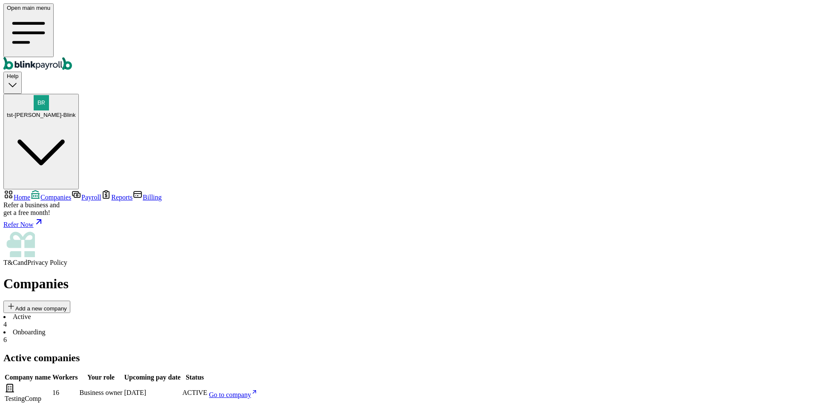
click at [67, 305] on span "Add a new company" at bounding box center [41, 308] width 52 height 6
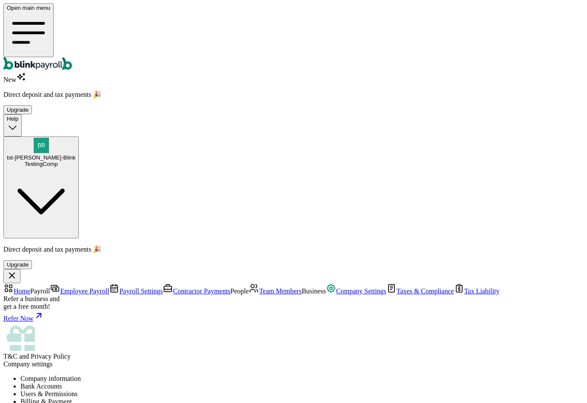
click at [75, 154] on span "tst-Jack tst-Blink" at bounding box center [41, 157] width 69 height 6
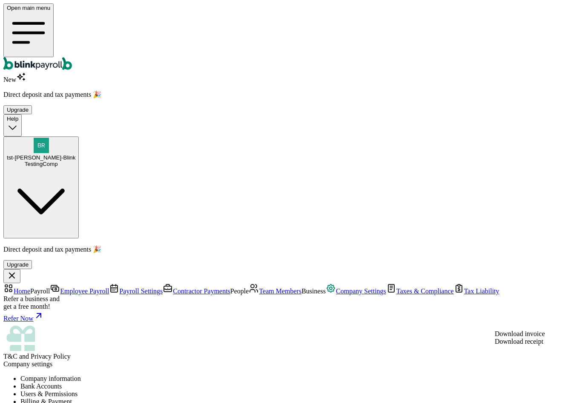
click at [259, 287] on span "Team Members" at bounding box center [280, 290] width 43 height 7
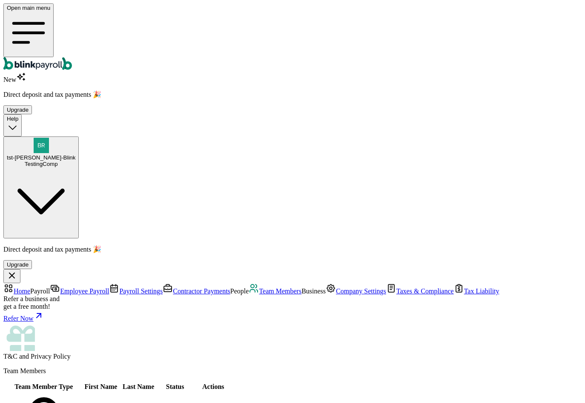
click at [336, 287] on span "Company Settings" at bounding box center [361, 290] width 50 height 7
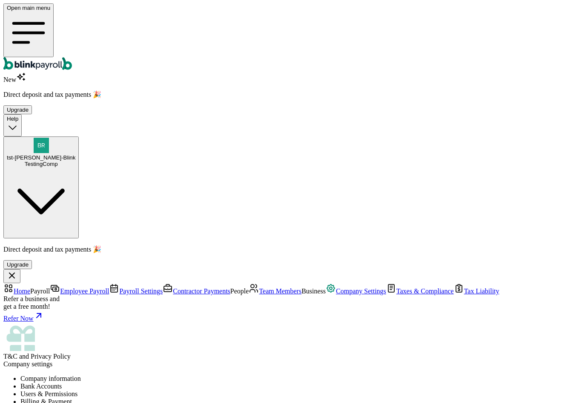
click at [257, 390] on li "Users & Permissions" at bounding box center [300, 394] width 561 height 8
drag, startPoint x: 434, startPoint y: 230, endPoint x: 365, endPoint y: 183, distance: 83.2
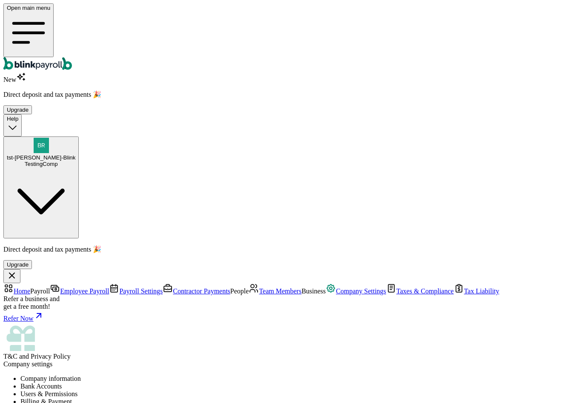
drag, startPoint x: 342, startPoint y: 178, endPoint x: 435, endPoint y: 233, distance: 108.0
drag, startPoint x: 433, startPoint y: 230, endPoint x: 340, endPoint y: 183, distance: 103.6
copy div "View, download, & share reports and tax forms View payroll drafts and previous …"
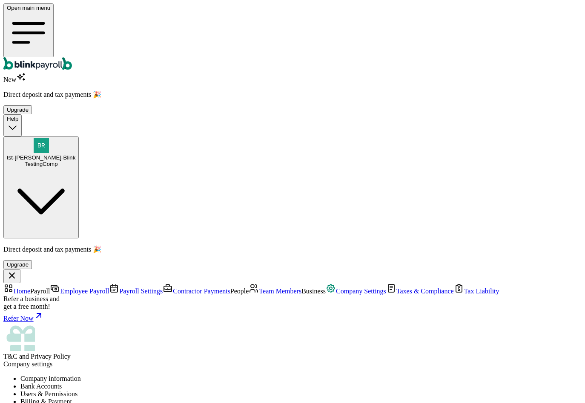
drag, startPoint x: 433, startPoint y: 325, endPoint x: 444, endPoint y: 327, distance: 11.3
drag, startPoint x: 450, startPoint y: 285, endPoint x: 459, endPoint y: 289, distance: 10.3
drag, startPoint x: 456, startPoint y: 286, endPoint x: 391, endPoint y: 278, distance: 65.2
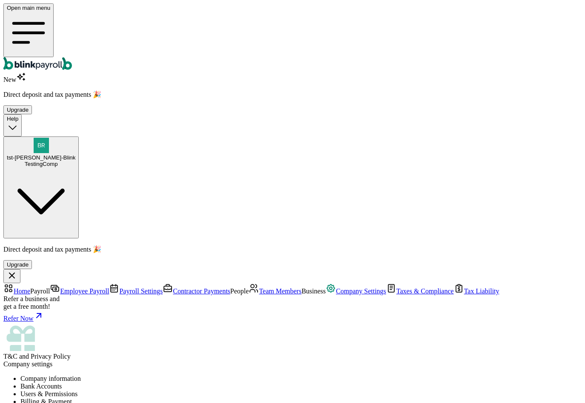
drag, startPoint x: 340, startPoint y: 272, endPoint x: 450, endPoint y: 285, distance: 110.3
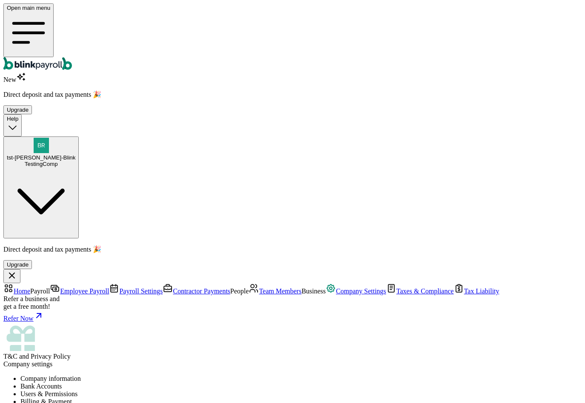
drag, startPoint x: 342, startPoint y: 272, endPoint x: 449, endPoint y: 285, distance: 108.2
drag, startPoint x: 345, startPoint y: 273, endPoint x: 358, endPoint y: 276, distance: 13.8
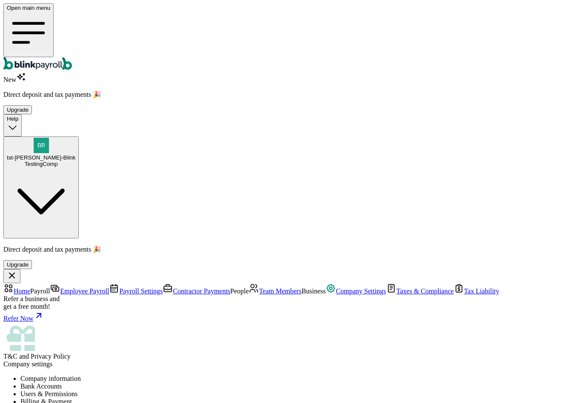
drag, startPoint x: 341, startPoint y: 273, endPoint x: 447, endPoint y: 288, distance: 106.6
copy div "View, download, & share reports and tax forms View payroll drafts and previous …"
drag, startPoint x: 436, startPoint y: 323, endPoint x: 359, endPoint y: 304, distance: 79.0
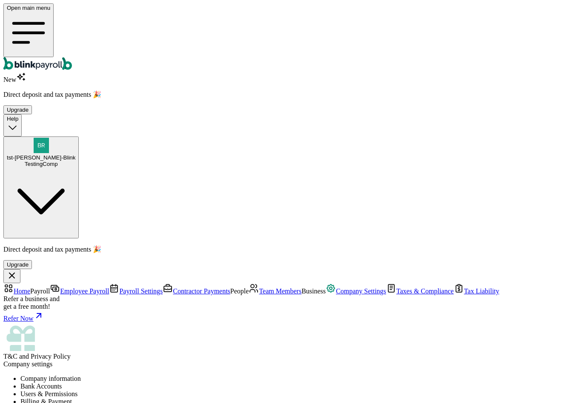
drag, startPoint x: 342, startPoint y: 296, endPoint x: 436, endPoint y: 328, distance: 99.0
copy div "Edit or add employee details Edit or approve payroll drafts Assist during compa…"
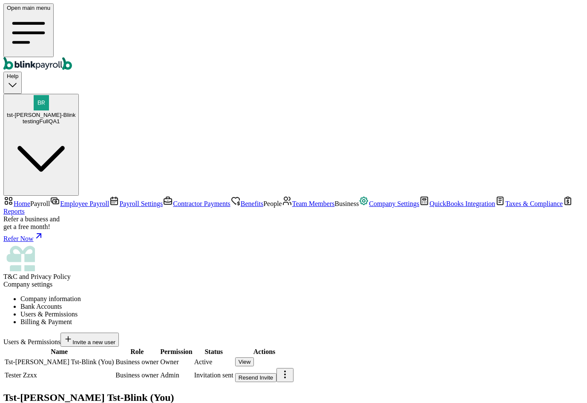
click at [282, 200] on link "Team Members" at bounding box center [308, 203] width 53 height 7
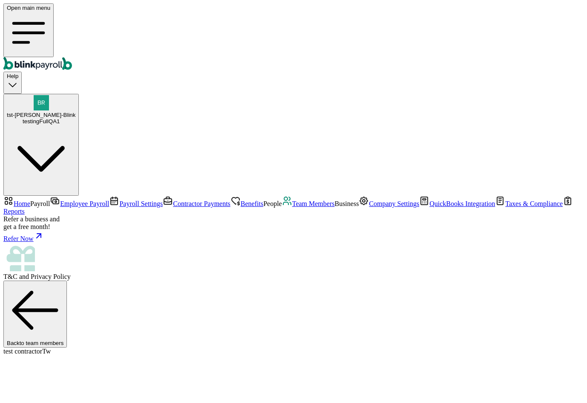
click at [292, 201] on span "Team Members" at bounding box center [313, 203] width 43 height 7
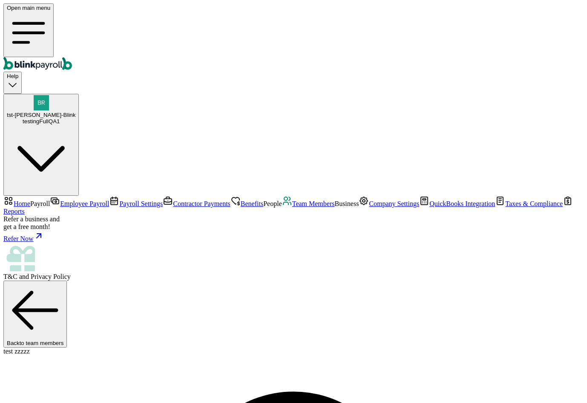
scroll to position [43, 0]
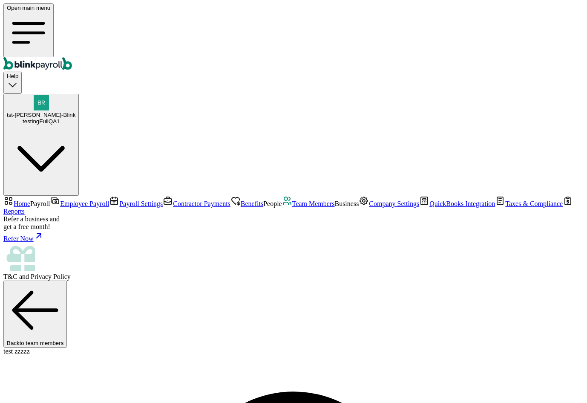
drag, startPoint x: 405, startPoint y: 56, endPoint x: 415, endPoint y: 56, distance: 10.2
click at [570, 94] on div "tst-Jack tst-Blink testingFullQA1" at bounding box center [293, 145] width 580 height 102
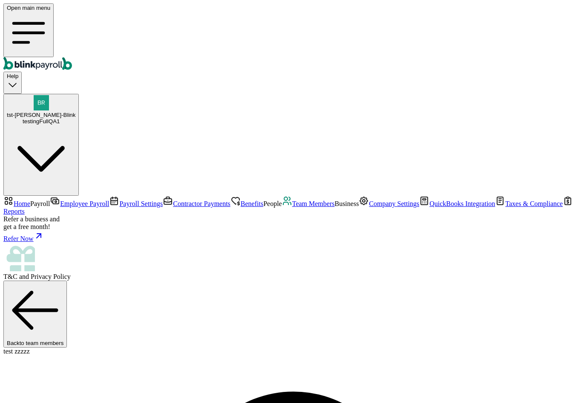
select select "2025"
click at [292, 200] on span "Team Members" at bounding box center [313, 203] width 43 height 7
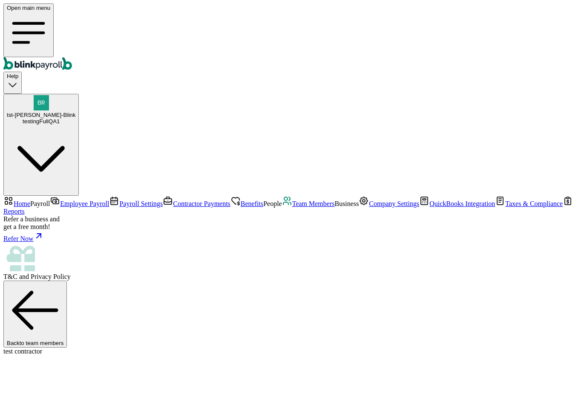
click at [359, 207] on link "Company Settings" at bounding box center [389, 203] width 60 height 7
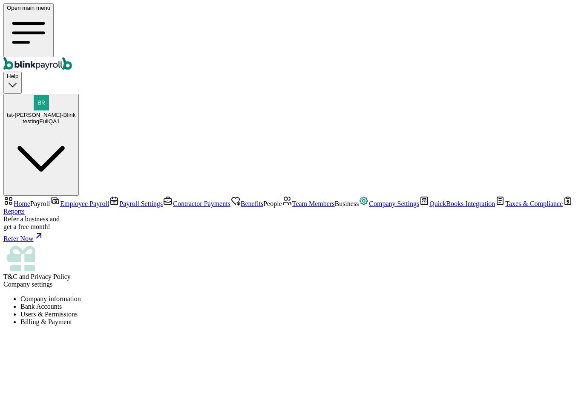
click at [314, 310] on li "Users & Permissions" at bounding box center [301, 314] width 563 height 8
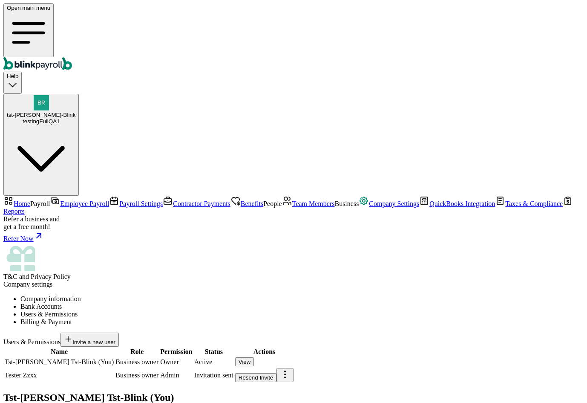
click at [251, 358] on div "View" at bounding box center [245, 361] width 12 height 6
click at [560, 181] on body "Open main menu Help tst-Jack tst-Blink testingFullQA1 Home Payroll Employee Pay…" at bounding box center [293, 263] width 580 height 520
select select "owner"
click at [282, 200] on link "Team Members" at bounding box center [308, 203] width 53 height 7
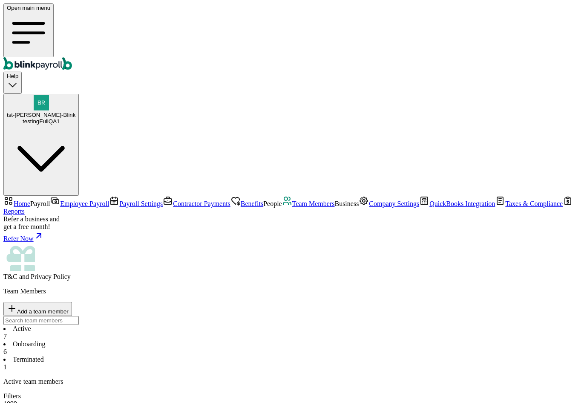
select select "2025"
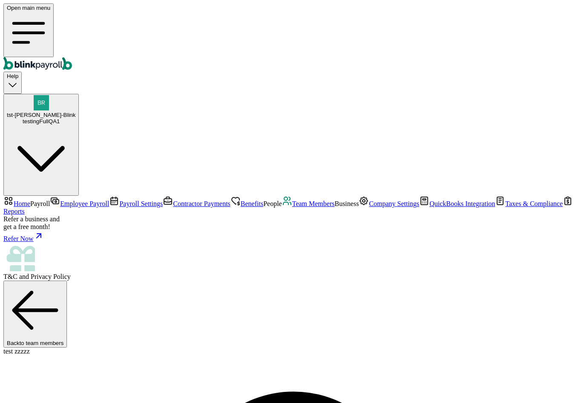
scroll to position [9, 0]
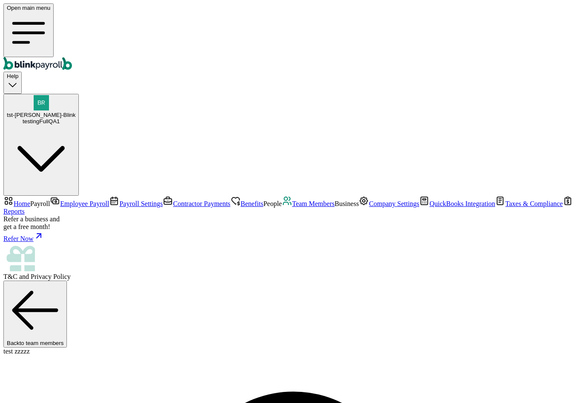
click at [119, 200] on span "Payroll Settings" at bounding box center [140, 203] width 43 height 7
select select "2025"
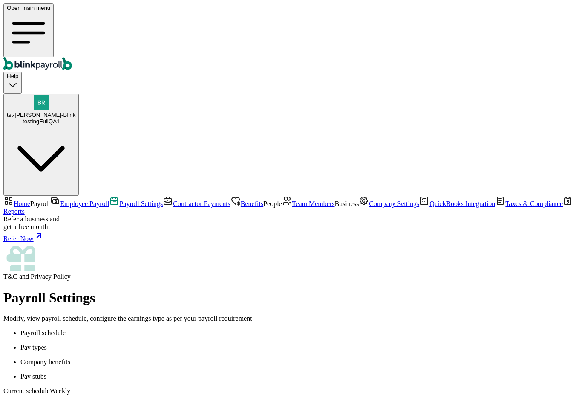
click at [197, 343] on p "Pay types" at bounding box center [301, 347] width 563 height 8
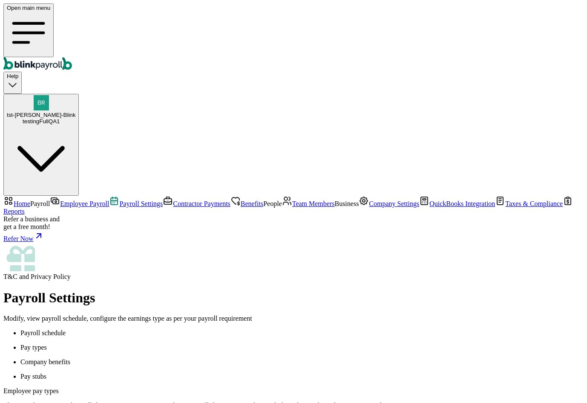
select select "paid_time_off"
select select "beginning_of_year"
select select "paid_time_off"
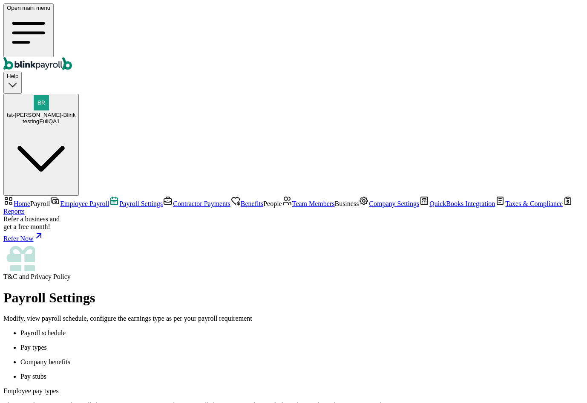
select select "beginning_of_year"
type input "PTO2"
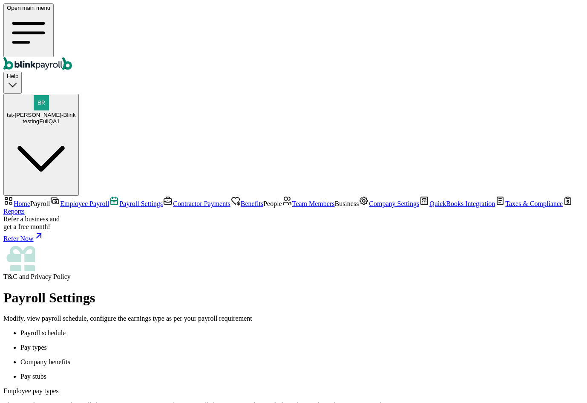
click at [173, 200] on span "Contractor Payments" at bounding box center [202, 203] width 58 height 7
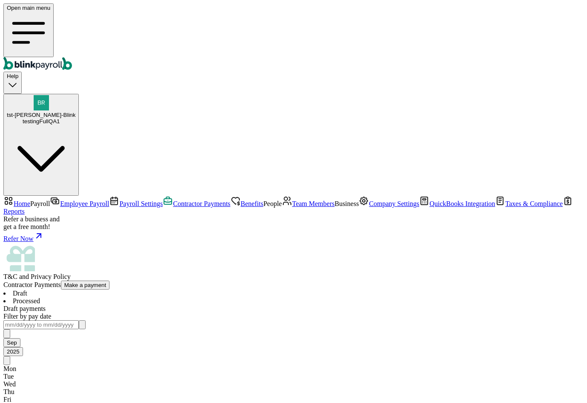
click at [241, 200] on span "Benefits" at bounding box center [252, 203] width 23 height 7
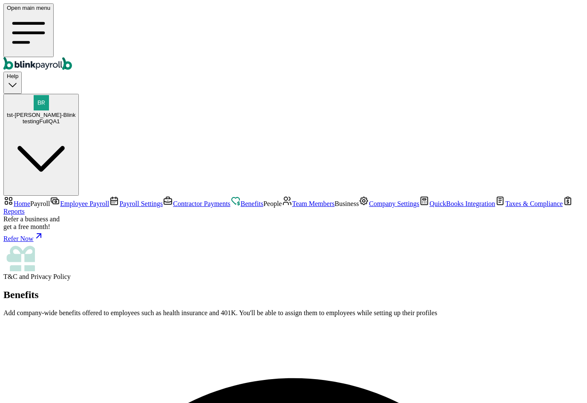
click at [292, 201] on span "Team Members" at bounding box center [313, 203] width 43 height 7
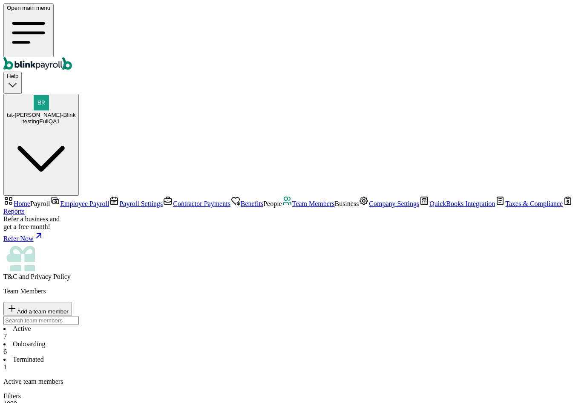
select select "2025"
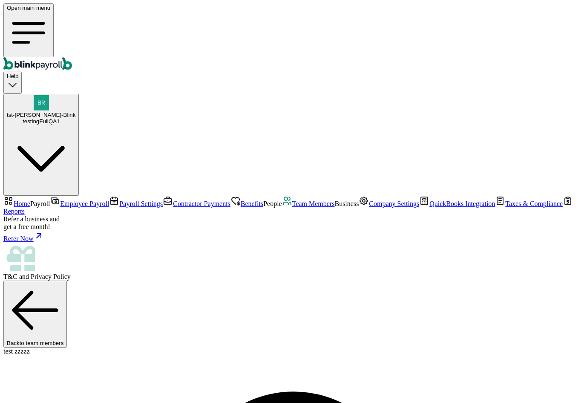
scroll to position [9, 0]
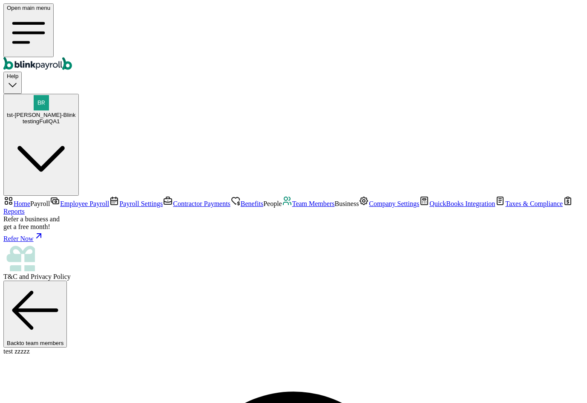
radio input "true"
select select "pay_period"
select select "1"
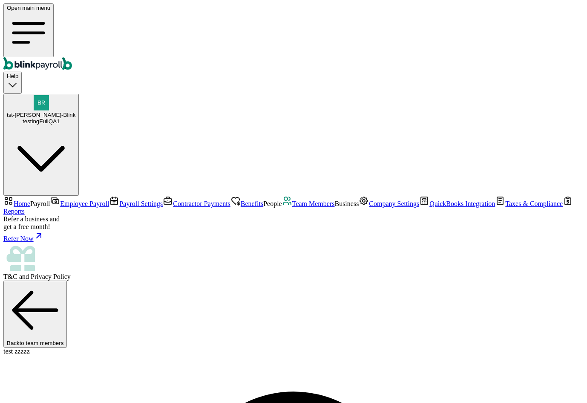
type input "20"
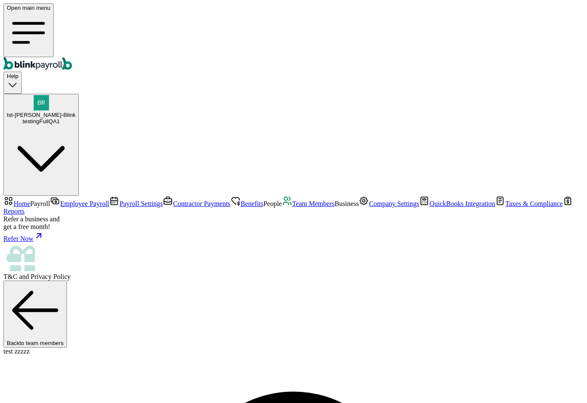
select select "pay_period"
select select "1"
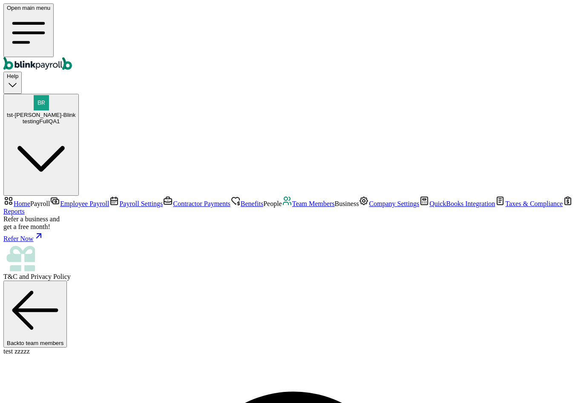
radio input "true"
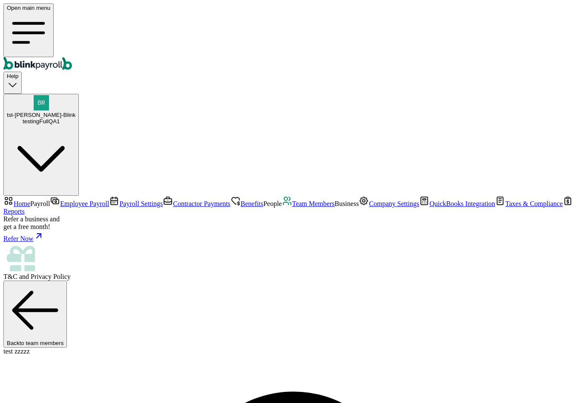
scroll to position [3, 0]
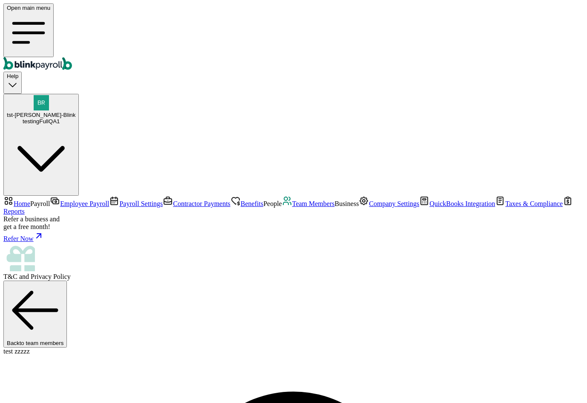
radio input "true"
type input "tr"
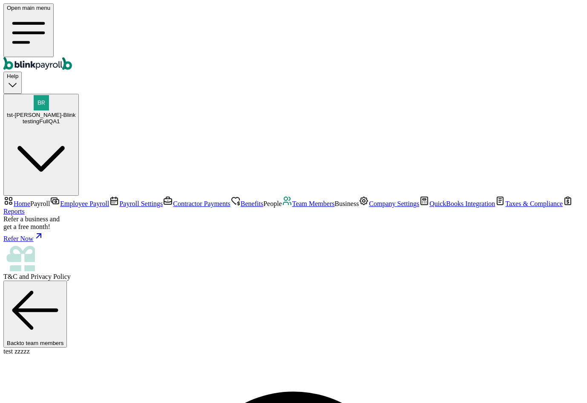
type input "[DATE]"
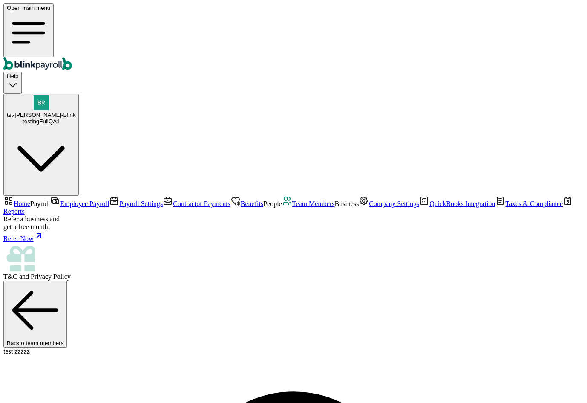
type input "[DATE]"
select select "2"
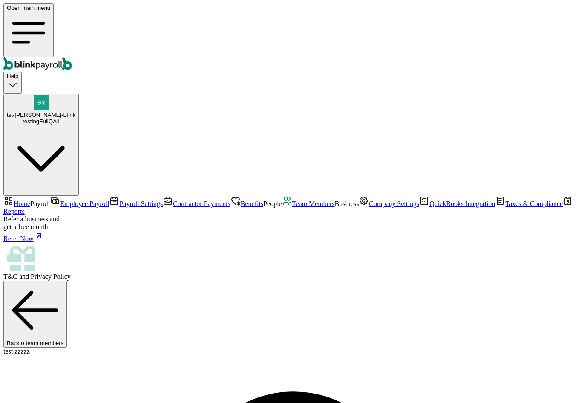
type input "20"
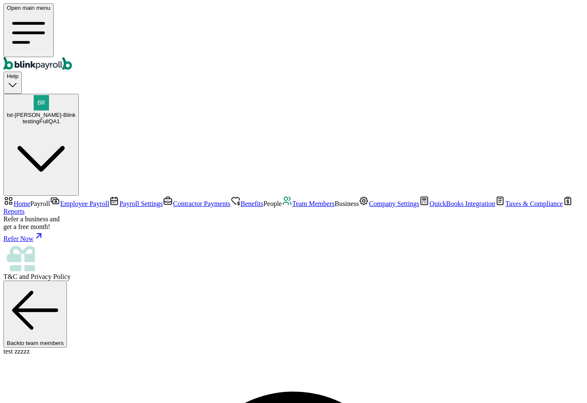
select select "2"
click at [292, 200] on span "Team Members" at bounding box center [313, 203] width 43 height 7
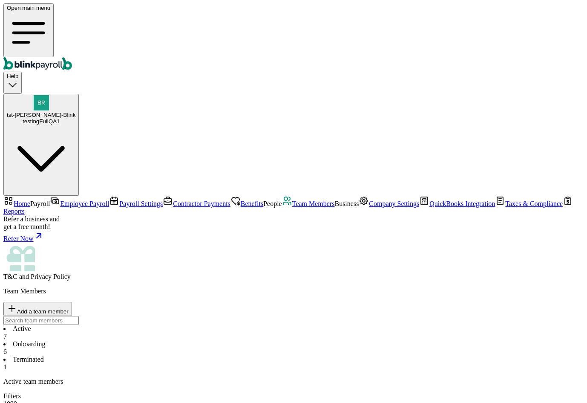
click at [506, 287] on div "Team Members Add a team member" at bounding box center [293, 305] width 580 height 37
click at [69, 308] on span "Add a team member" at bounding box center [43, 311] width 52 height 6
drag, startPoint x: 304, startPoint y: 161, endPoint x: 297, endPoint y: 172, distance: 13.6
select select "employee"
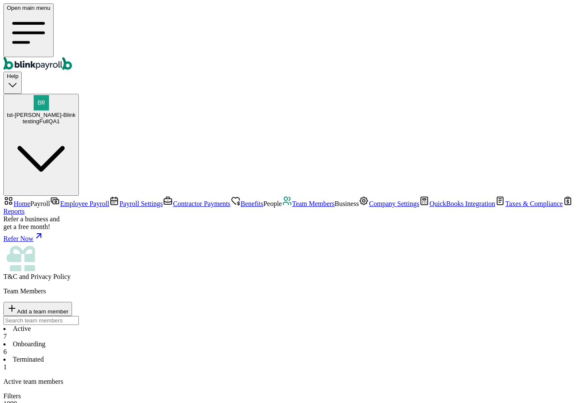
type input "test"
drag, startPoint x: 261, startPoint y: 216, endPoint x: 267, endPoint y: 243, distance: 28.5
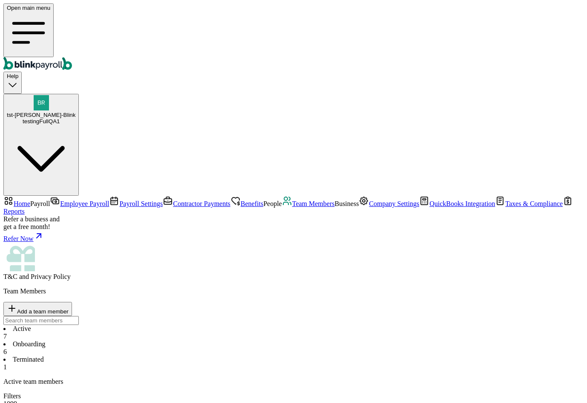
type input "zcertrt"
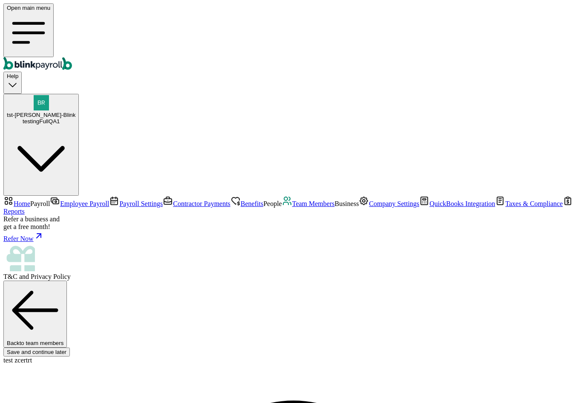
type input "[PERSON_NAME][EMAIL_ADDRESS][DOMAIN_NAME]"
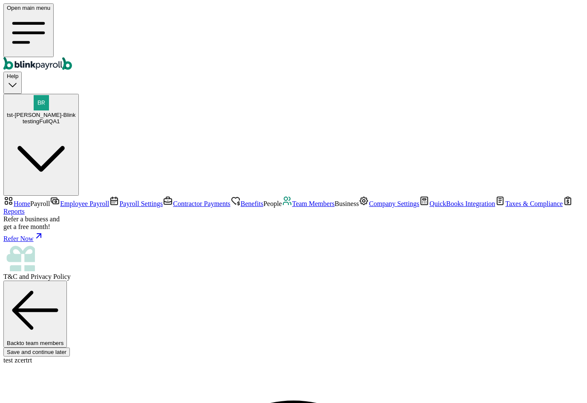
type input "[DATE]"
select select "[STREET_ADDRESS]"
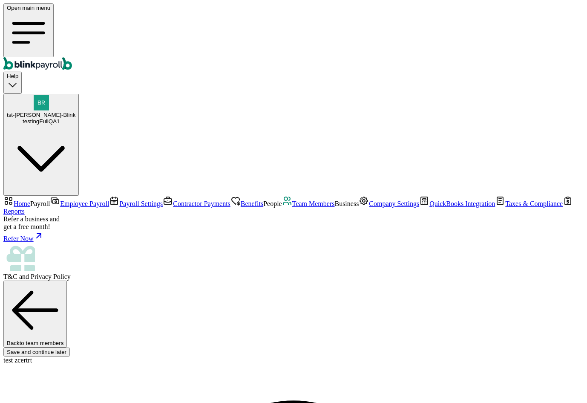
radio input "true"
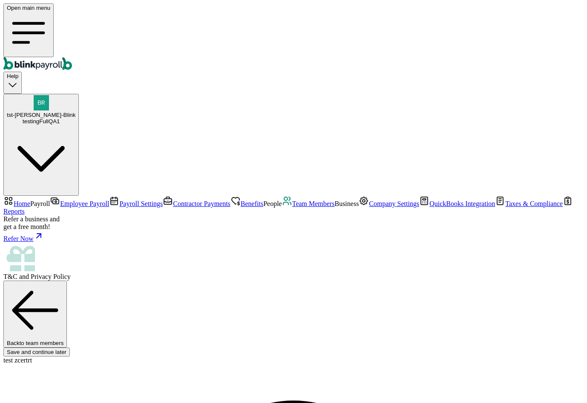
type input "2,000"
select select "3"
type input "17.31"
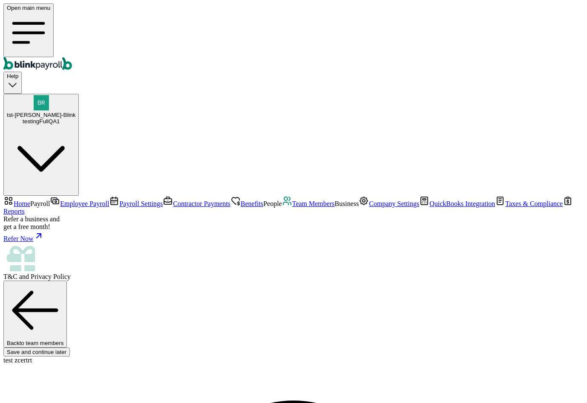
scroll to position [236, 0]
radio input "true"
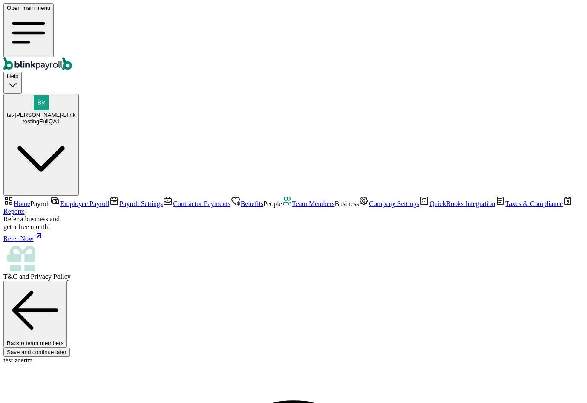
scroll to position [0, 0]
checkbox input "true"
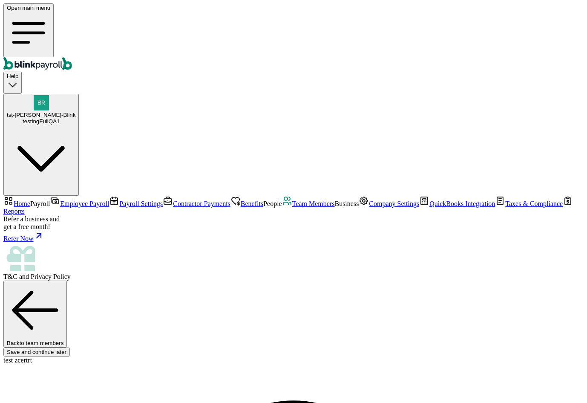
type input "20"
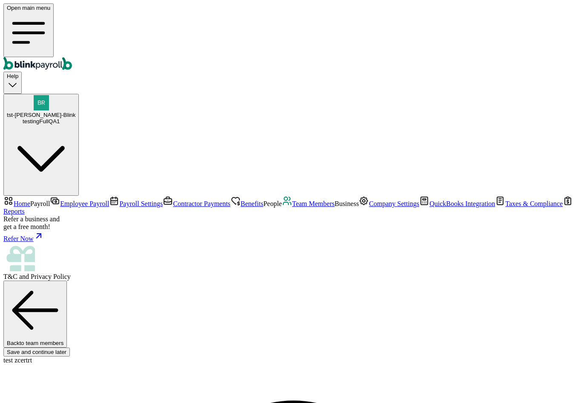
radio input "true"
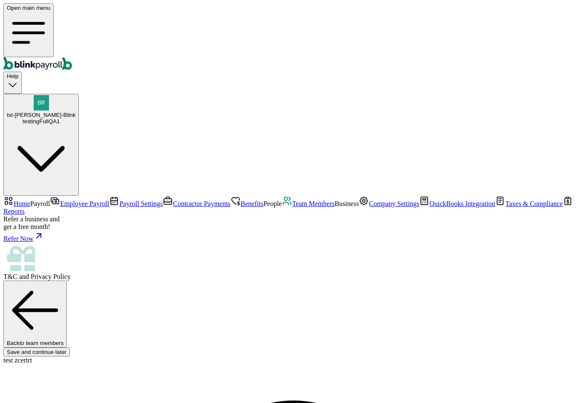
click at [163, 200] on link "Contractor Payments" at bounding box center [197, 203] width 68 height 7
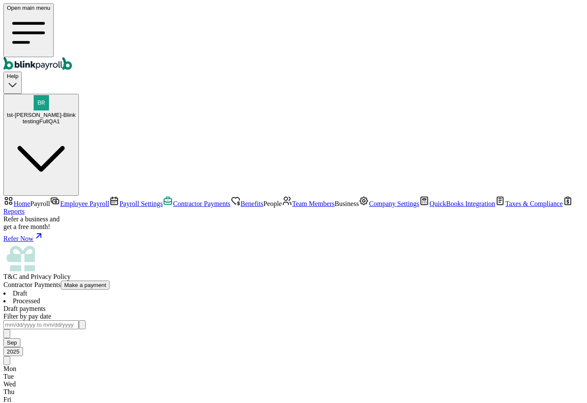
click at [241, 200] on span "Benefits" at bounding box center [252, 203] width 23 height 7
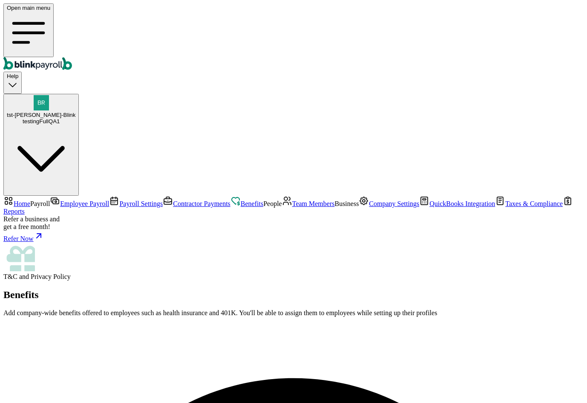
select select "pay_period"
select select "1"
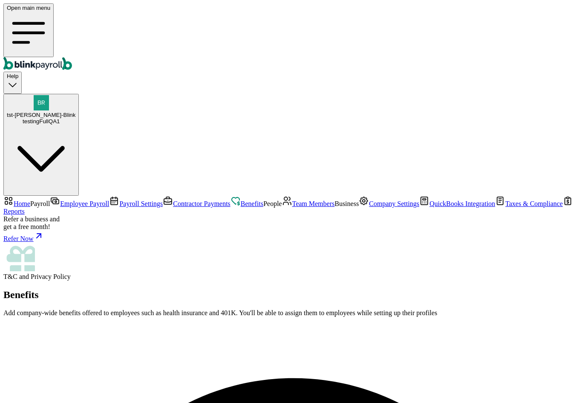
click at [109, 200] on link "Payroll Settings" at bounding box center [136, 203] width 54 height 7
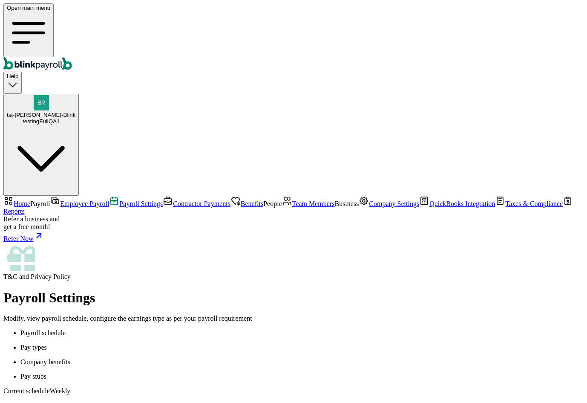
scroll to position [77, 0]
click at [241, 200] on span "Benefits" at bounding box center [252, 203] width 23 height 7
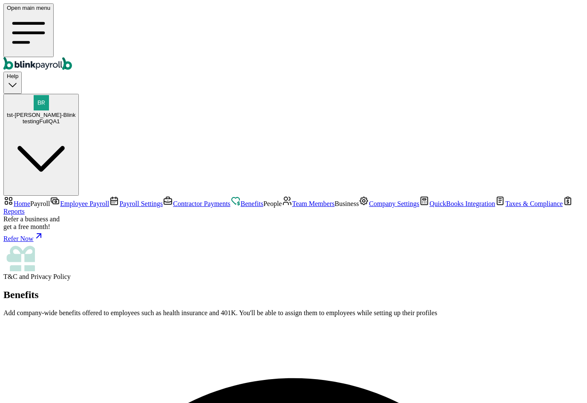
click at [61, 196] on nav "Home Payroll Employee Payroll Payroll Settings Contractor Payments Benefits Peo…" at bounding box center [293, 238] width 580 height 85
click at [163, 200] on link "Contractor Payments" at bounding box center [197, 203] width 68 height 7
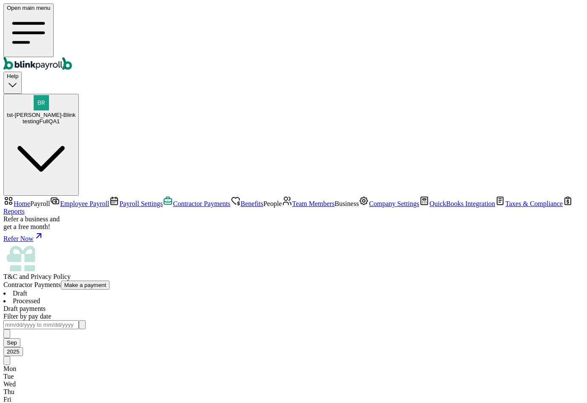
click at [241, 200] on span "Benefits" at bounding box center [252, 203] width 23 height 7
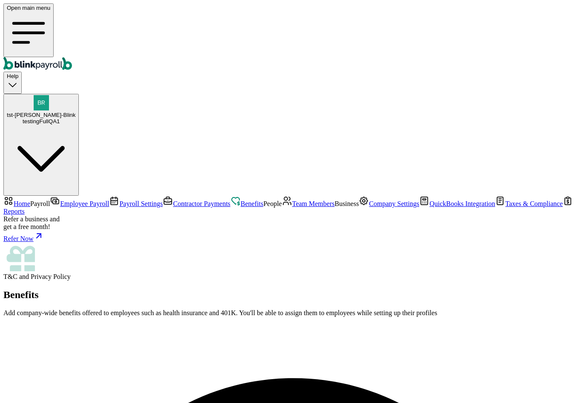
select select "pay_period"
select select "1"
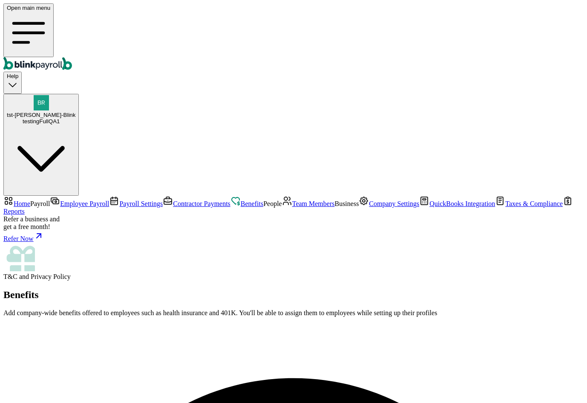
click at [68, 200] on link "Employee Payroll" at bounding box center [79, 203] width 59 height 7
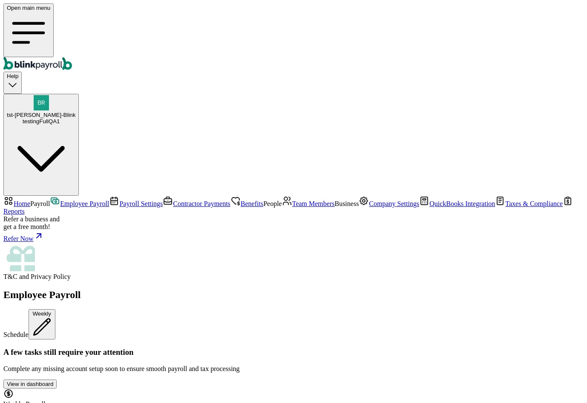
click at [241, 200] on span "Benefits" at bounding box center [252, 203] width 23 height 7
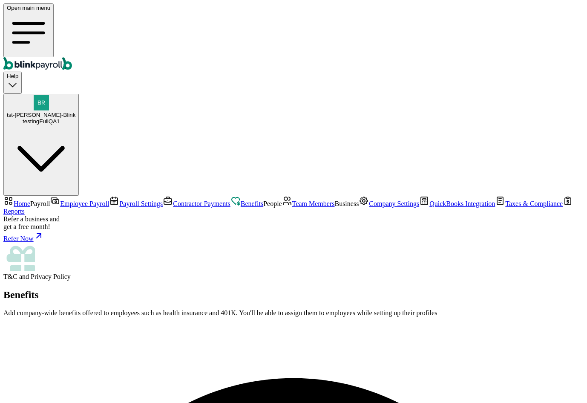
click at [173, 200] on span "Contractor Payments" at bounding box center [202, 203] width 58 height 7
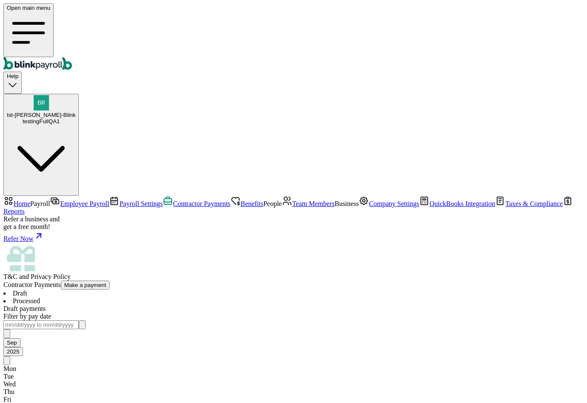
click at [292, 200] on span "Team Members" at bounding box center [313, 203] width 43 height 7
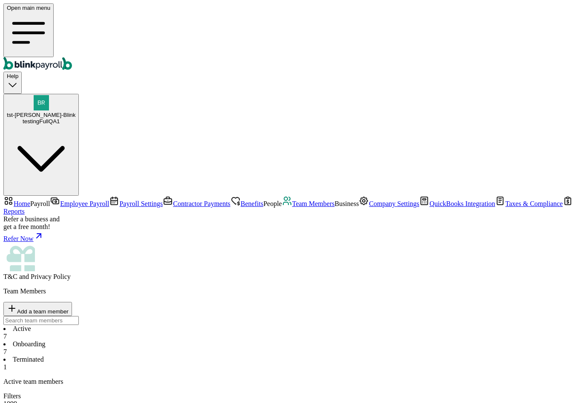
click at [241, 200] on span "Benefits" at bounding box center [252, 203] width 23 height 7
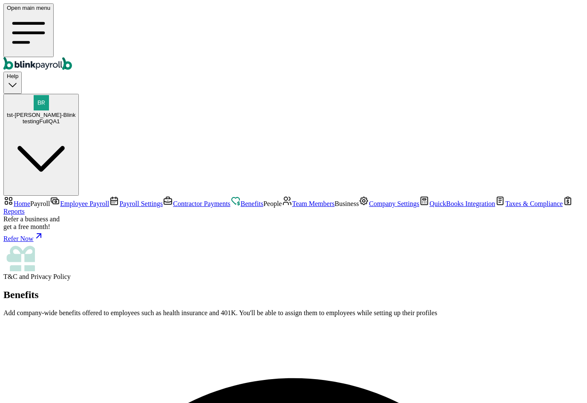
select select "2"
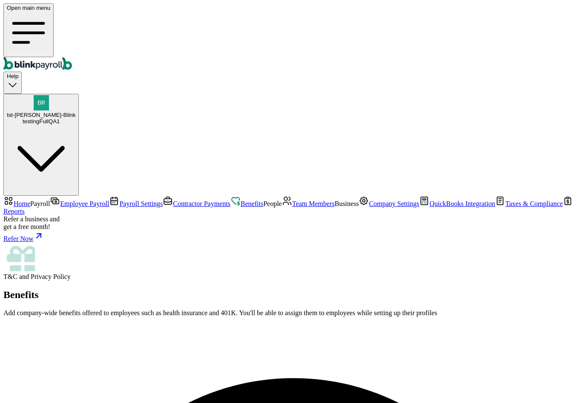
type input "test"
drag, startPoint x: 564, startPoint y: 20, endPoint x: 568, endPoint y: 17, distance: 4.6
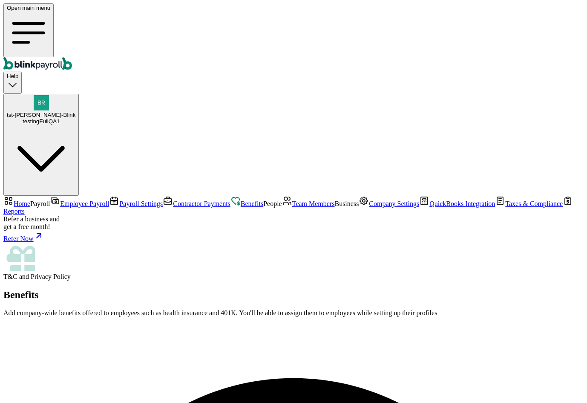
click at [282, 207] on link "Team Members" at bounding box center [308, 203] width 53 height 7
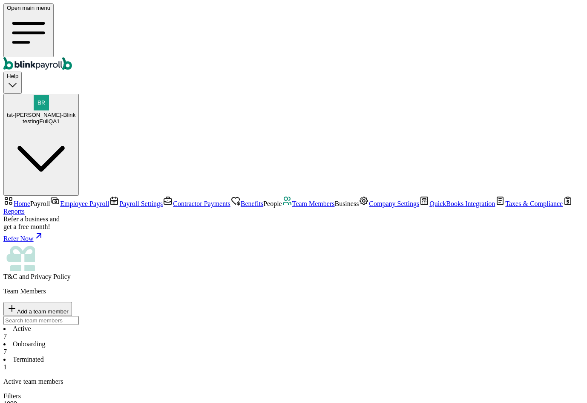
select select "2025"
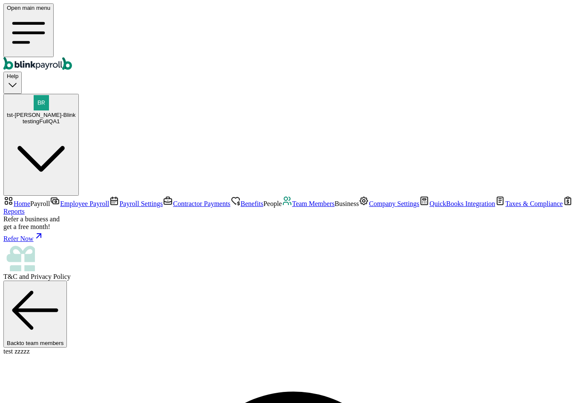
select select "pay_period"
select select "1"
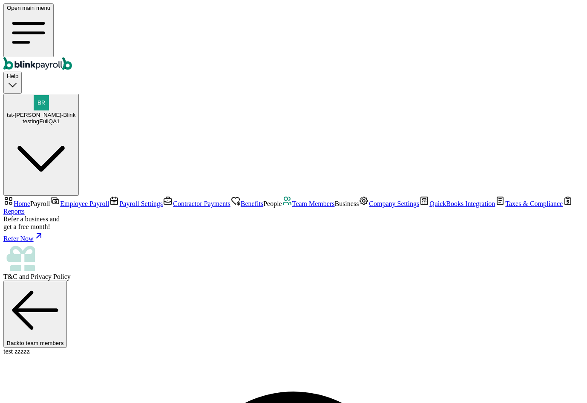
drag, startPoint x: 392, startPoint y: 219, endPoint x: 405, endPoint y: 211, distance: 15.3
click at [173, 200] on span "Contractor Payments" at bounding box center [202, 203] width 58 height 7
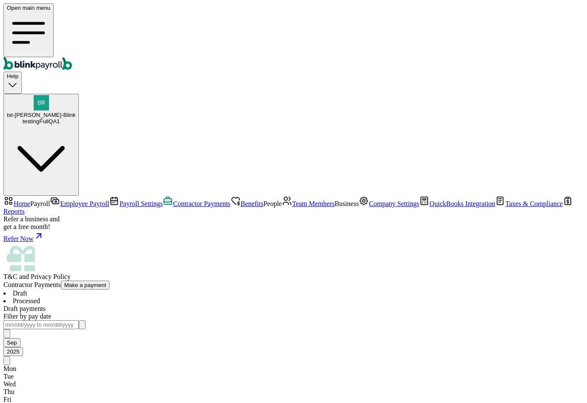
click at [241, 200] on span "Benefits" at bounding box center [252, 203] width 23 height 7
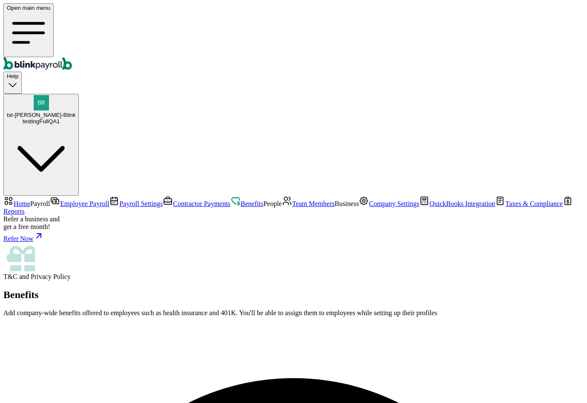
click at [50, 196] on nav "Home Payroll Employee Payroll Payroll Settings Contractor Payments Benefits Peo…" at bounding box center [293, 238] width 580 height 85
click at [119, 200] on span "Payroll Settings" at bounding box center [140, 203] width 43 height 7
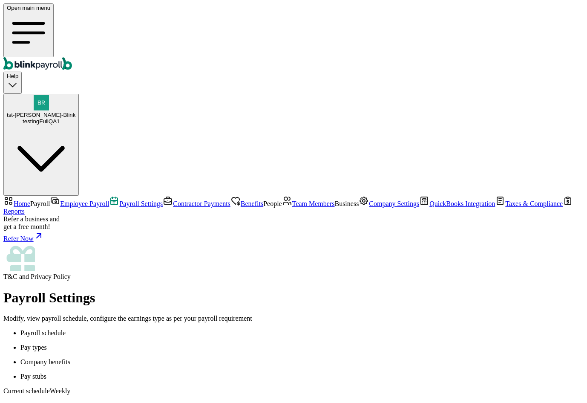
scroll to position [77, 0]
click at [196, 343] on p "Pay types" at bounding box center [301, 347] width 563 height 8
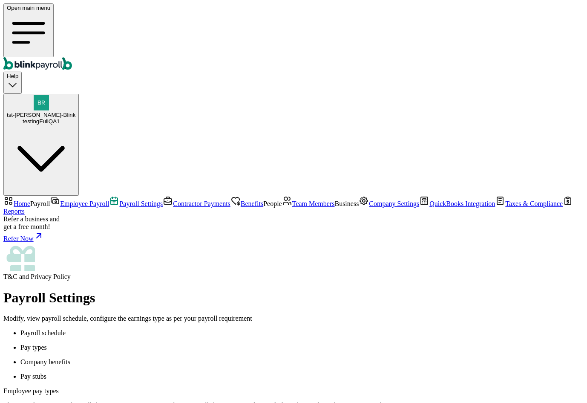
drag, startPoint x: 56, startPoint y: 112, endPoint x: 189, endPoint y: 101, distance: 133.8
click at [119, 200] on span "Payroll Settings" at bounding box center [140, 203] width 43 height 7
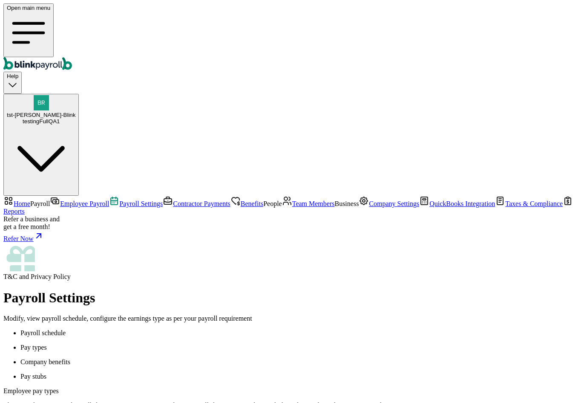
select select "paid_time_off"
select select "beginning_of_year"
click at [56, 196] on nav "Home Payroll Employee Payroll Payroll Settings Contractor Payments Benefits Peo…" at bounding box center [293, 238] width 580 height 85
click at [173, 200] on span "Contractor Payments" at bounding box center [202, 203] width 58 height 7
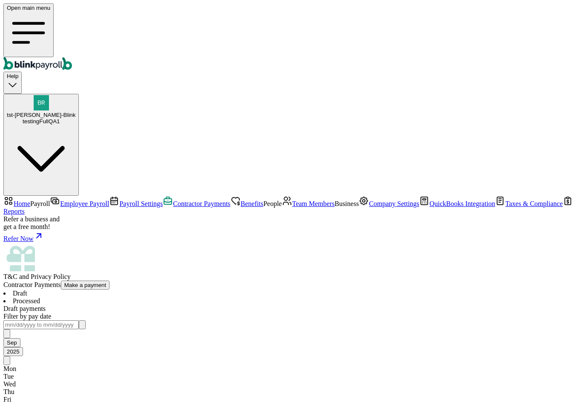
click at [181, 297] on li "Processed" at bounding box center [293, 301] width 580 height 8
click at [138, 289] on li "Draft" at bounding box center [293, 293] width 580 height 8
click at [171, 297] on li "Processed" at bounding box center [293, 301] width 580 height 8
click at [173, 200] on span "Contractor Payments" at bounding box center [202, 203] width 58 height 7
click at [241, 200] on span "Benefits" at bounding box center [252, 203] width 23 height 7
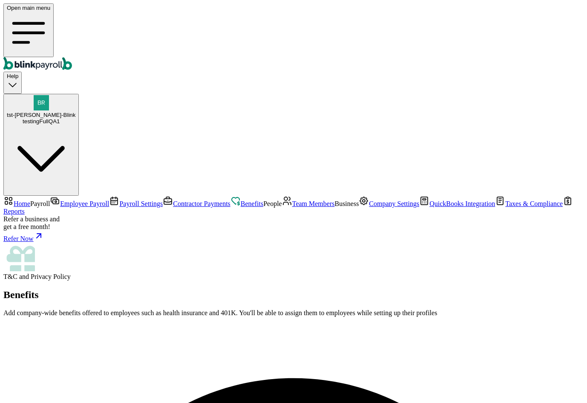
click at [173, 200] on span "Contractor Payments" at bounding box center [202, 203] width 58 height 7
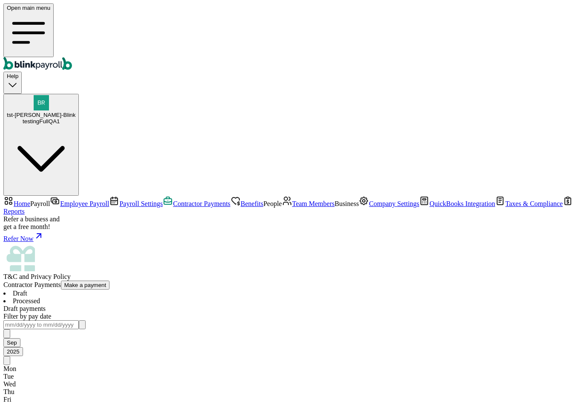
click at [90, 211] on nav "Home Payroll Employee Payroll Payroll Settings Contractor Payments Benefits Peo…" at bounding box center [293, 238] width 580 height 85
click at [75, 112] on span "tst-[PERSON_NAME]-Blink" at bounding box center [41, 115] width 69 height 6
click at [241, 200] on span "Benefits" at bounding box center [252, 203] width 23 height 7
